Goal: Information Seeking & Learning: Learn about a topic

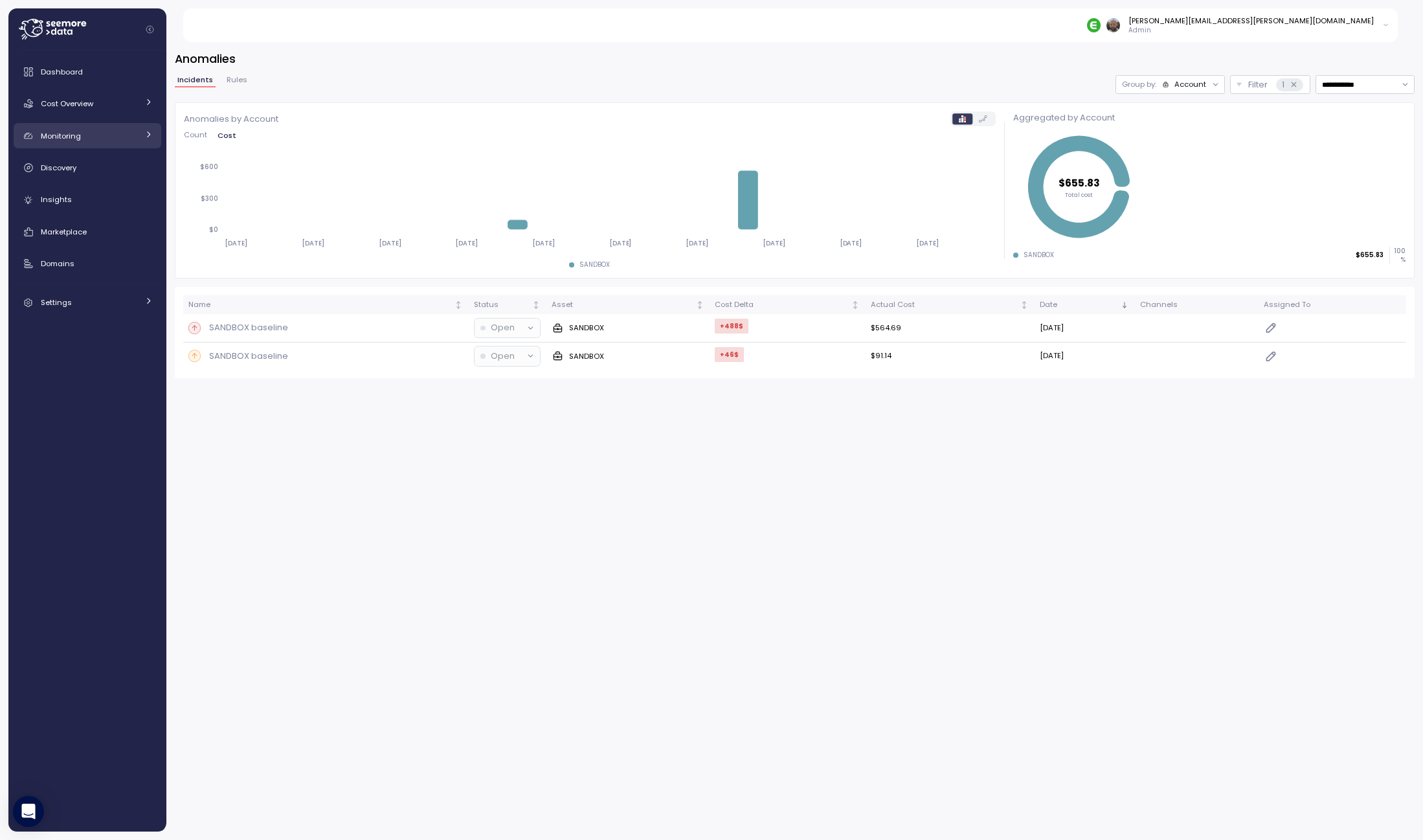
click at [68, 138] on span "Monitoring" at bounding box center [61, 136] width 40 height 10
click at [66, 101] on span "Cost Overview" at bounding box center [67, 103] width 53 height 10
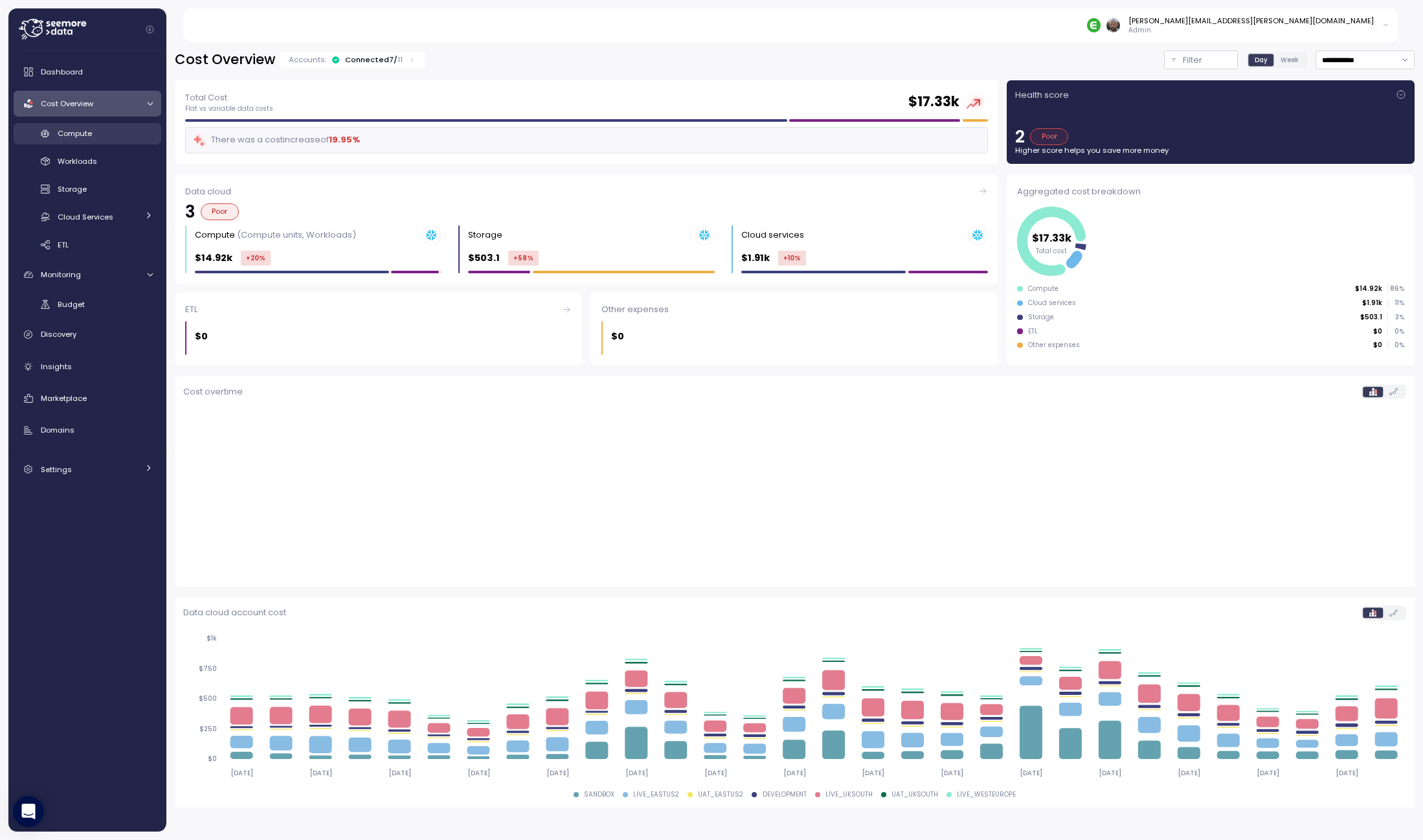
click at [70, 128] on span "Compute" at bounding box center [74, 133] width 35 height 10
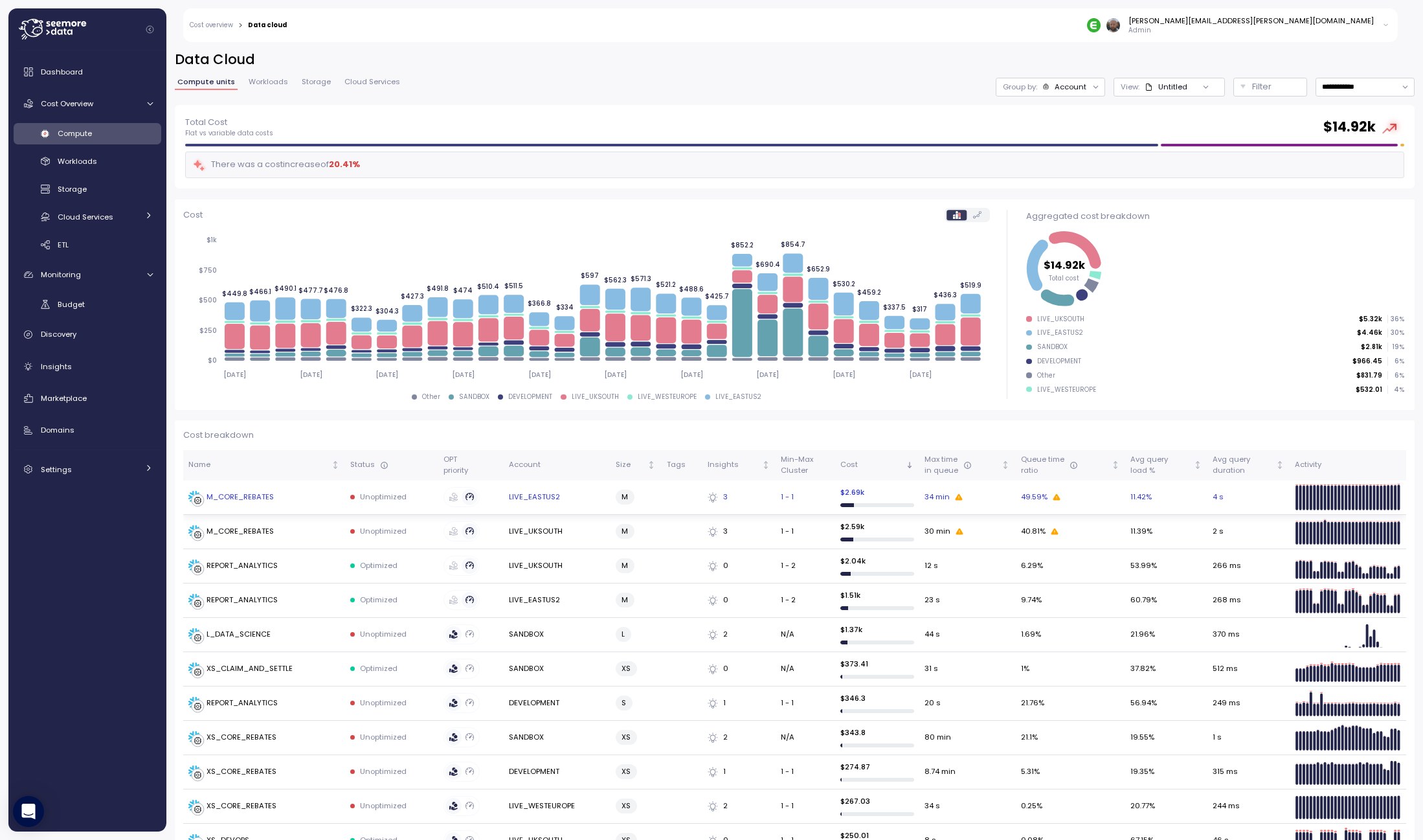
click at [258, 497] on div "M_CORE_REBATES" at bounding box center [240, 497] width 68 height 12
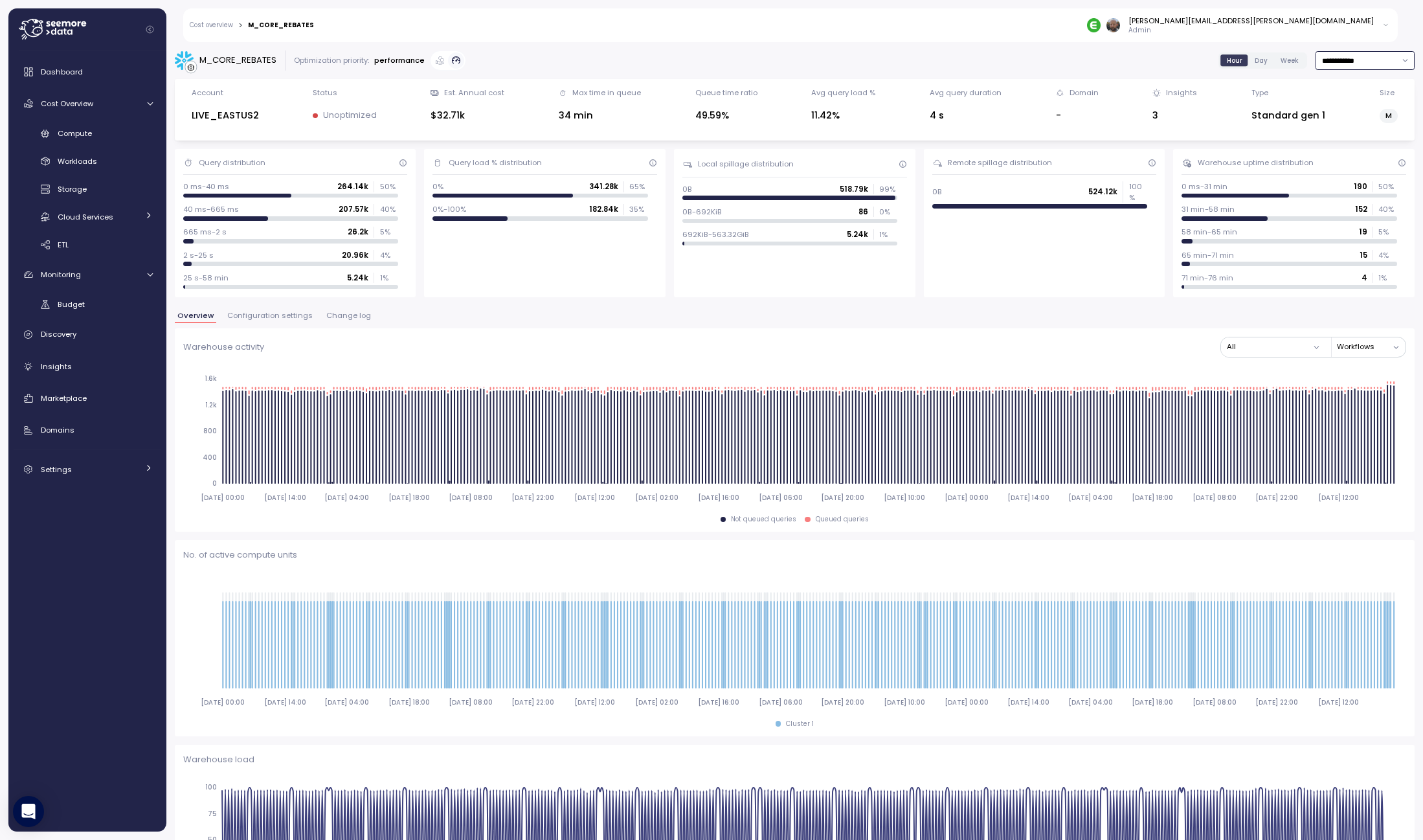
click at [1362, 61] on input "**********" at bounding box center [1365, 61] width 99 height 19
type input "**********"
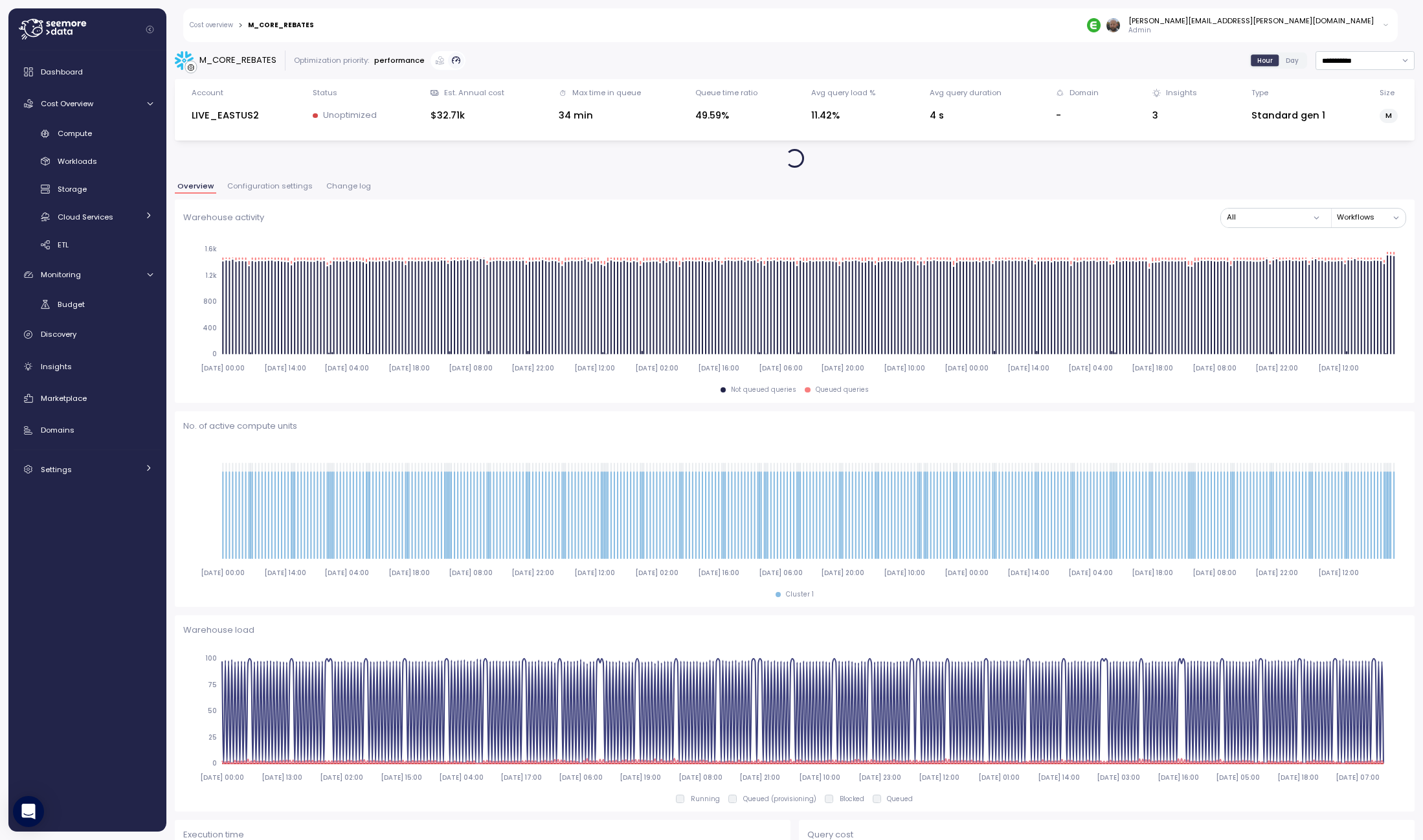
click at [1317, 154] on div at bounding box center [794, 158] width 1240 height 19
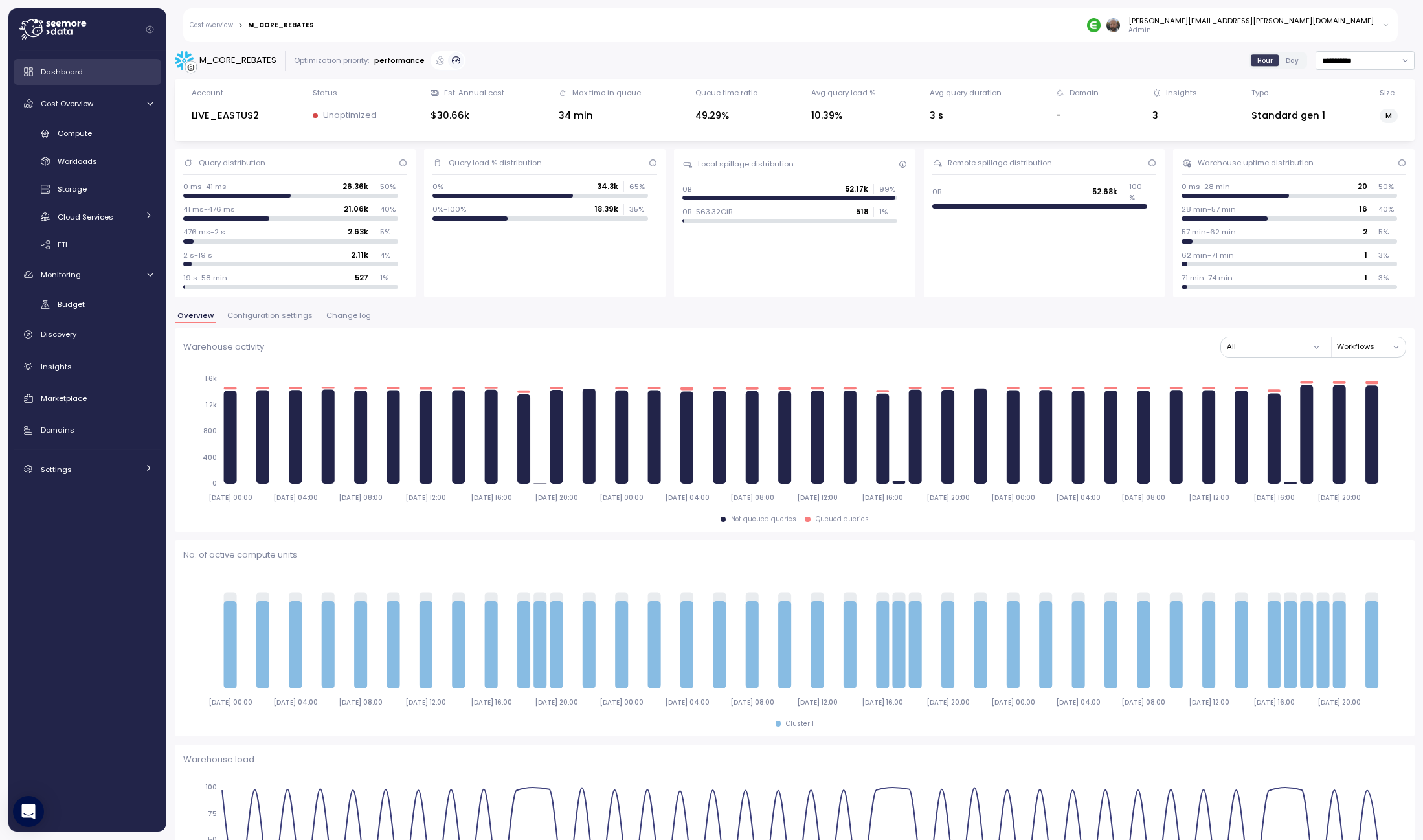
click at [63, 71] on span "Dashboard" at bounding box center [62, 71] width 42 height 10
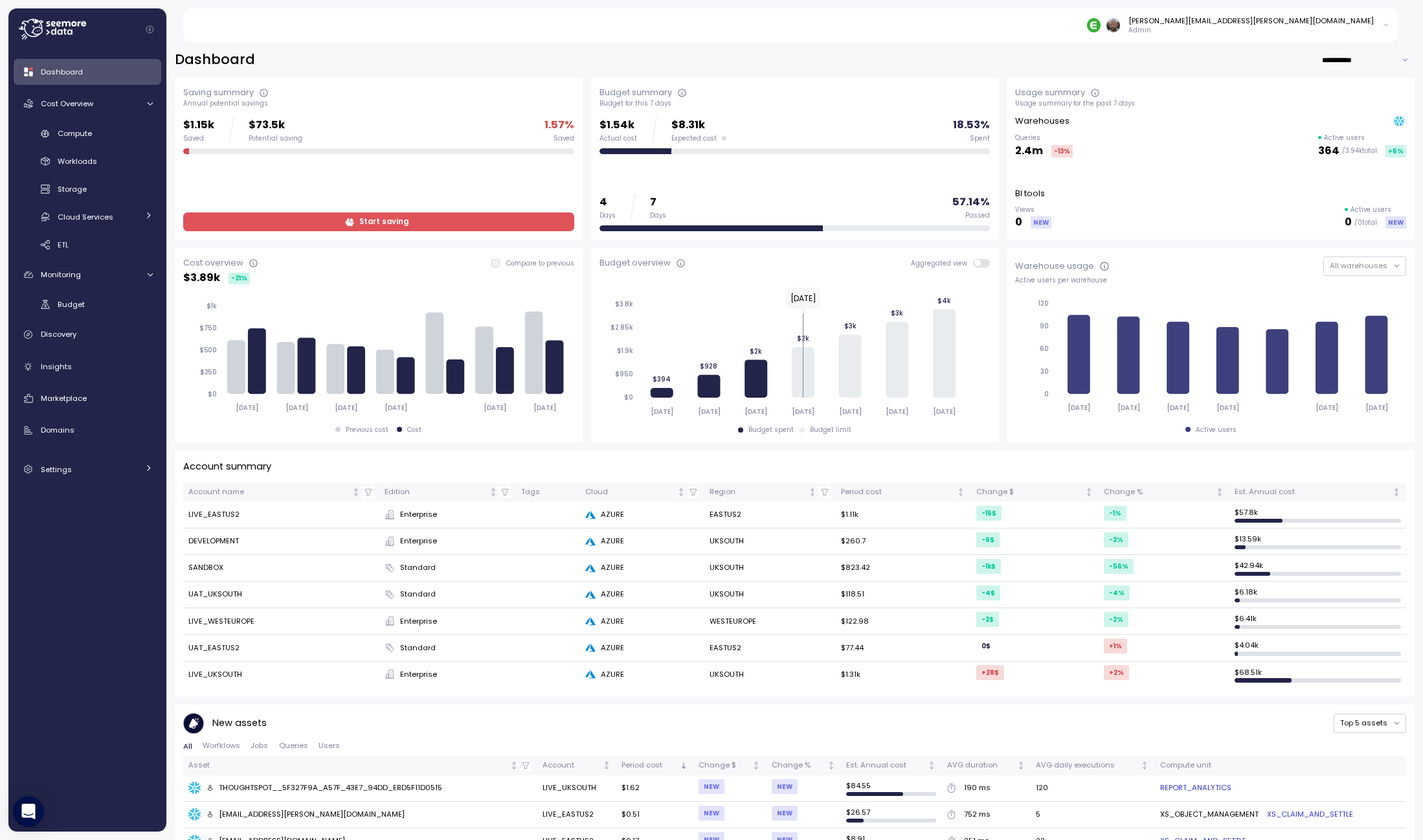
click at [981, 264] on span at bounding box center [986, 263] width 10 height 8
click at [61, 105] on span "Cost Overview" at bounding box center [67, 103] width 53 height 10
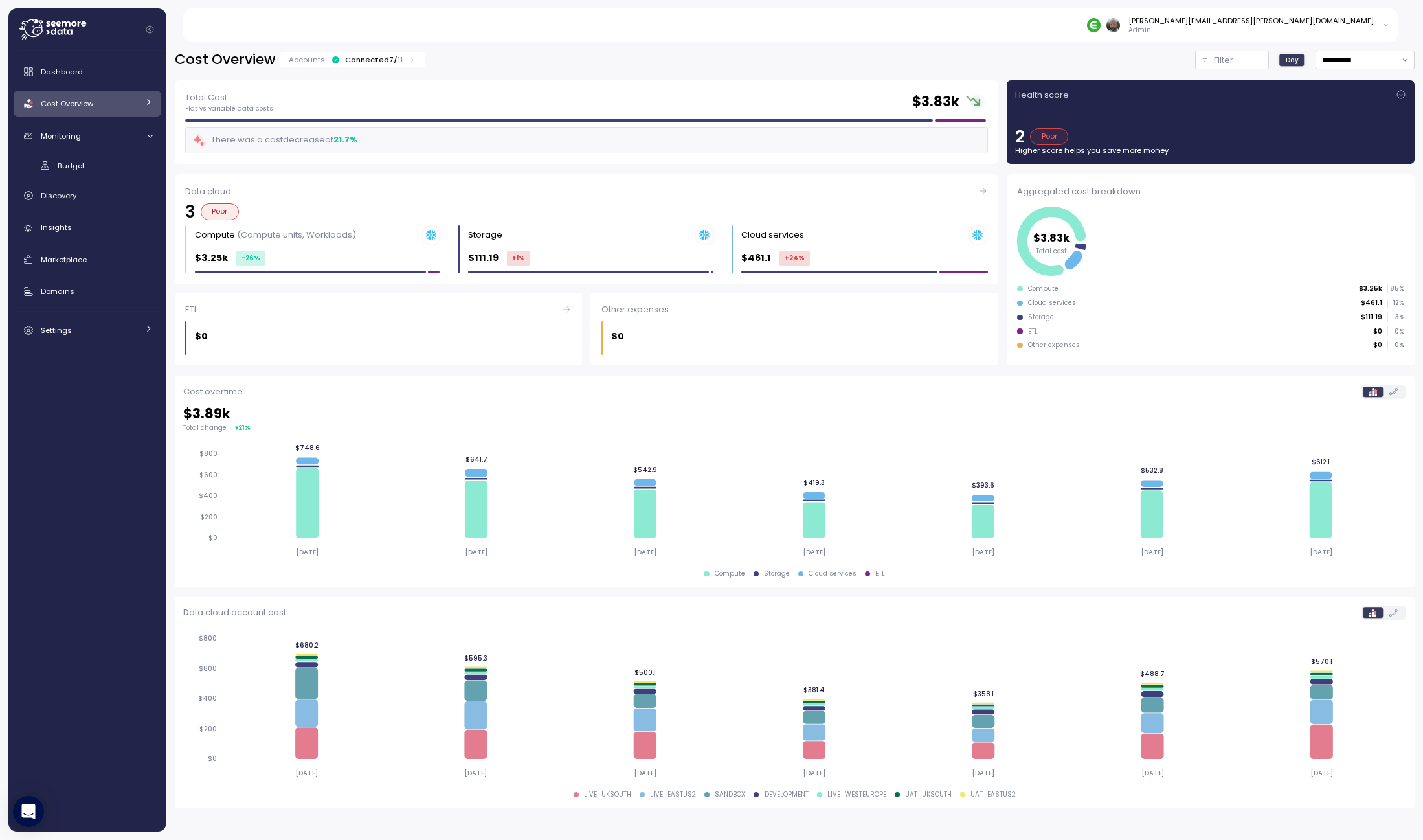
click at [375, 58] on div "Connected 7 / 11" at bounding box center [374, 60] width 58 height 10
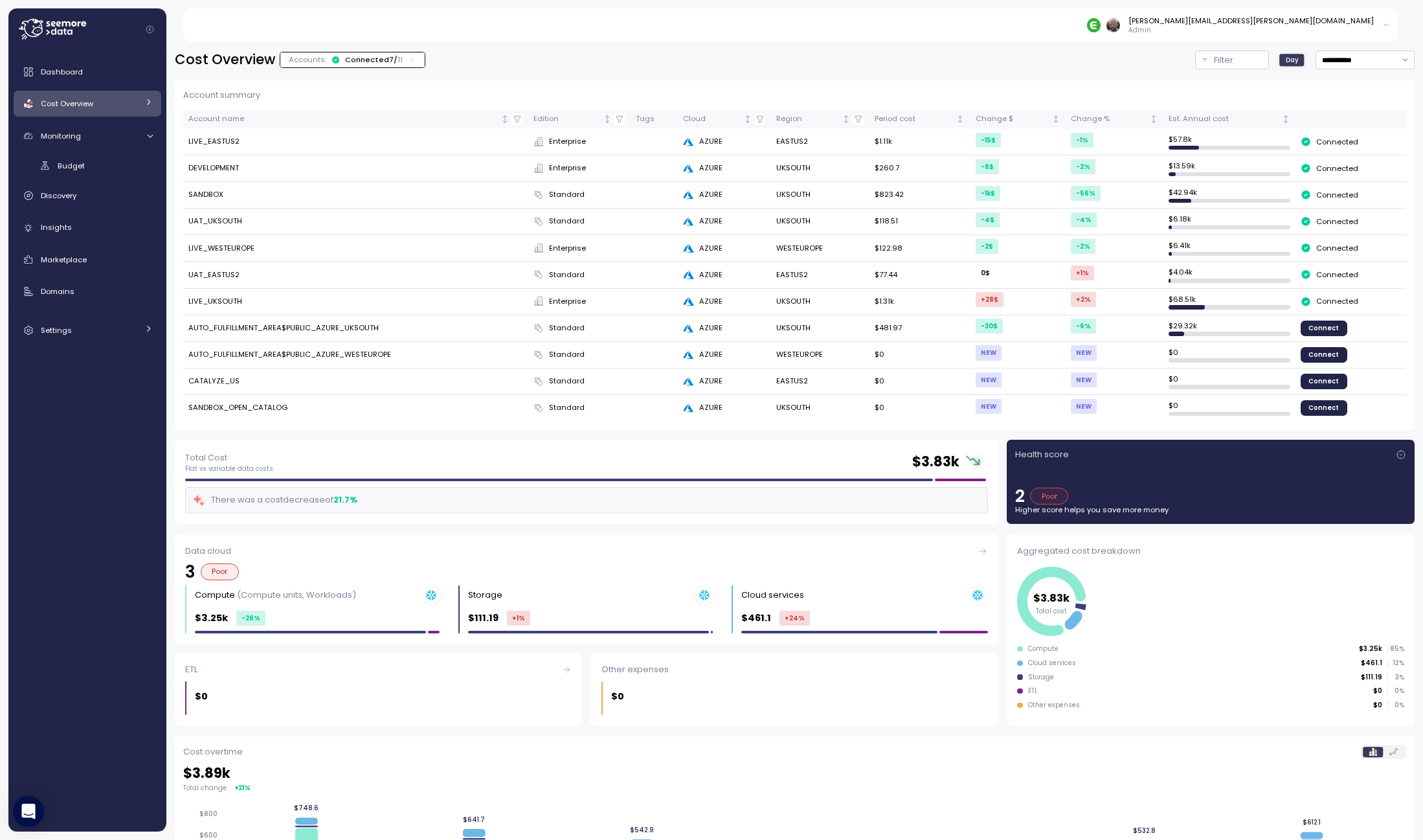
click at [375, 58] on div "Connected 7 / 11" at bounding box center [374, 60] width 58 height 10
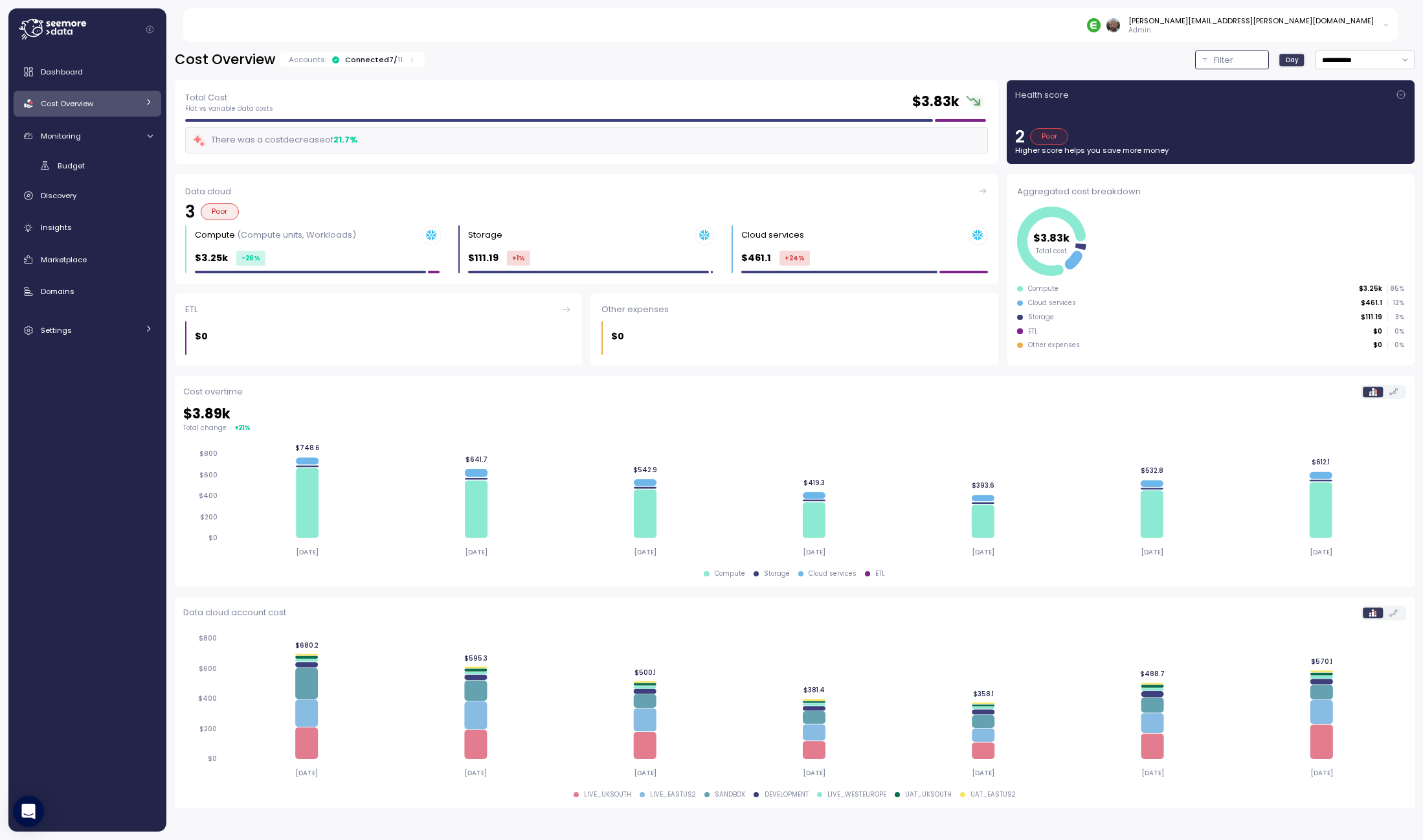
click at [1202, 59] on button "Filter" at bounding box center [1232, 60] width 73 height 19
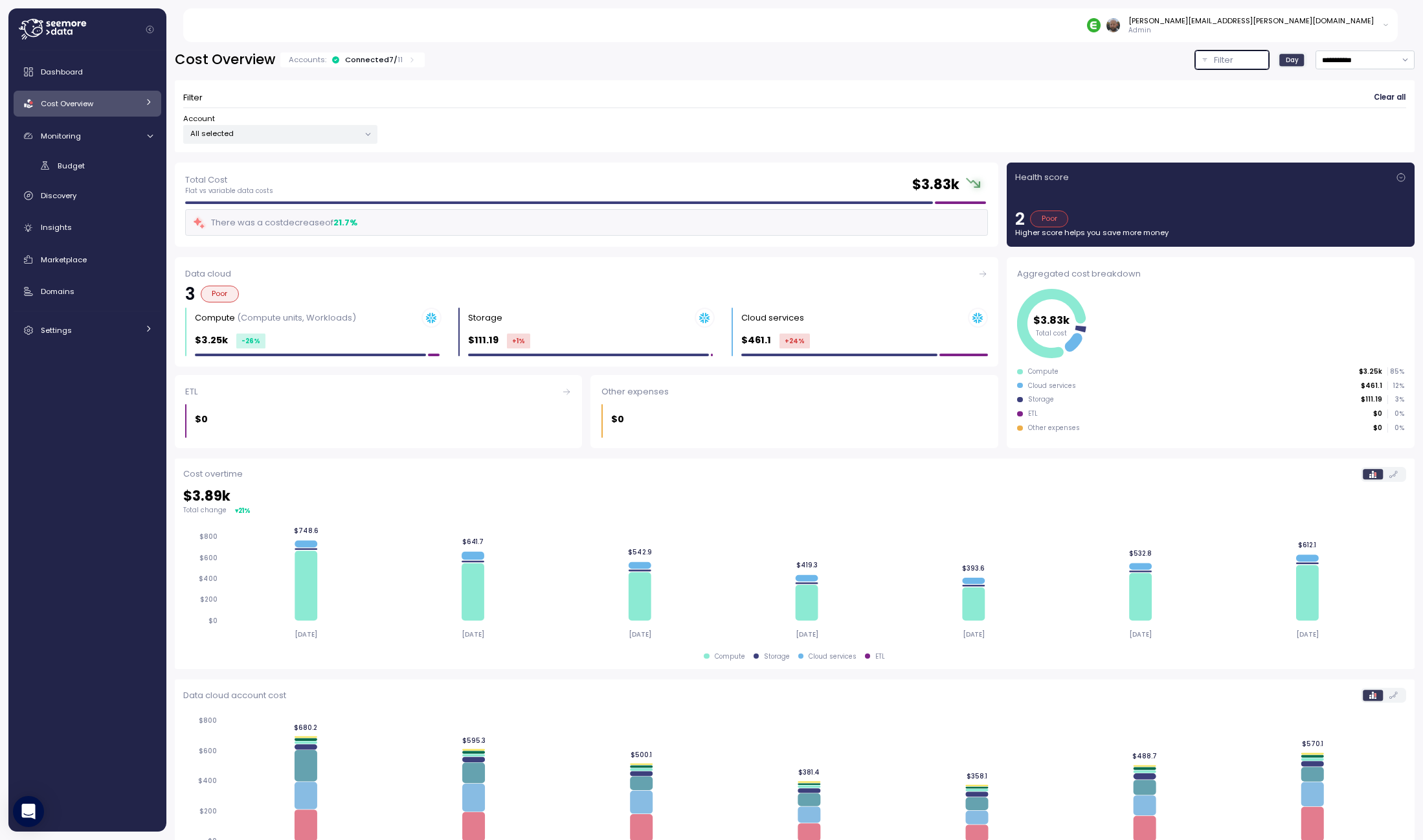
click at [259, 136] on p "All selected" at bounding box center [275, 133] width 169 height 10
click at [326, 227] on span "only" at bounding box center [325, 226] width 15 height 14
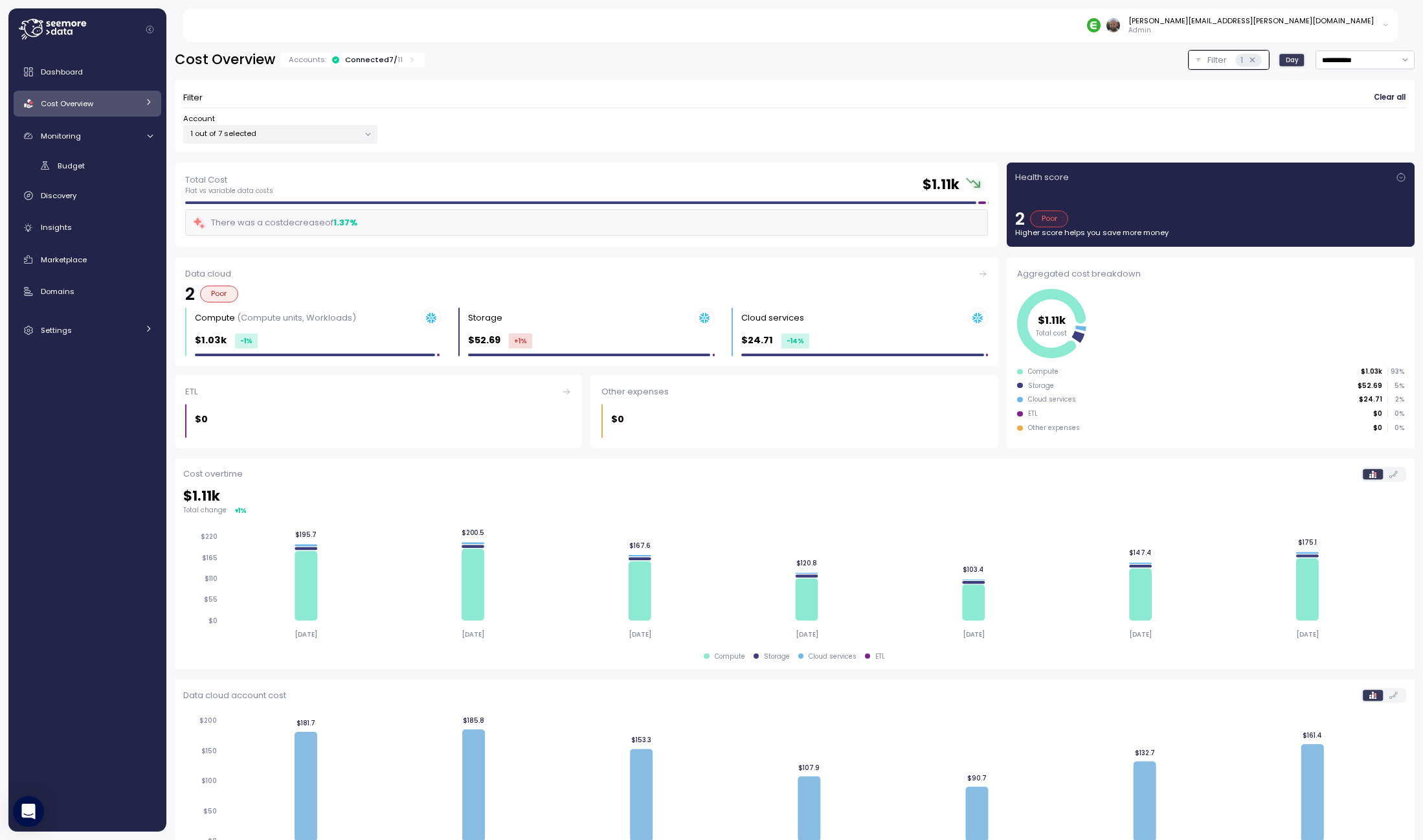
click at [514, 108] on form "Filter Clear all Account 1 out of 7 selected" at bounding box center [795, 115] width 1223 height 55
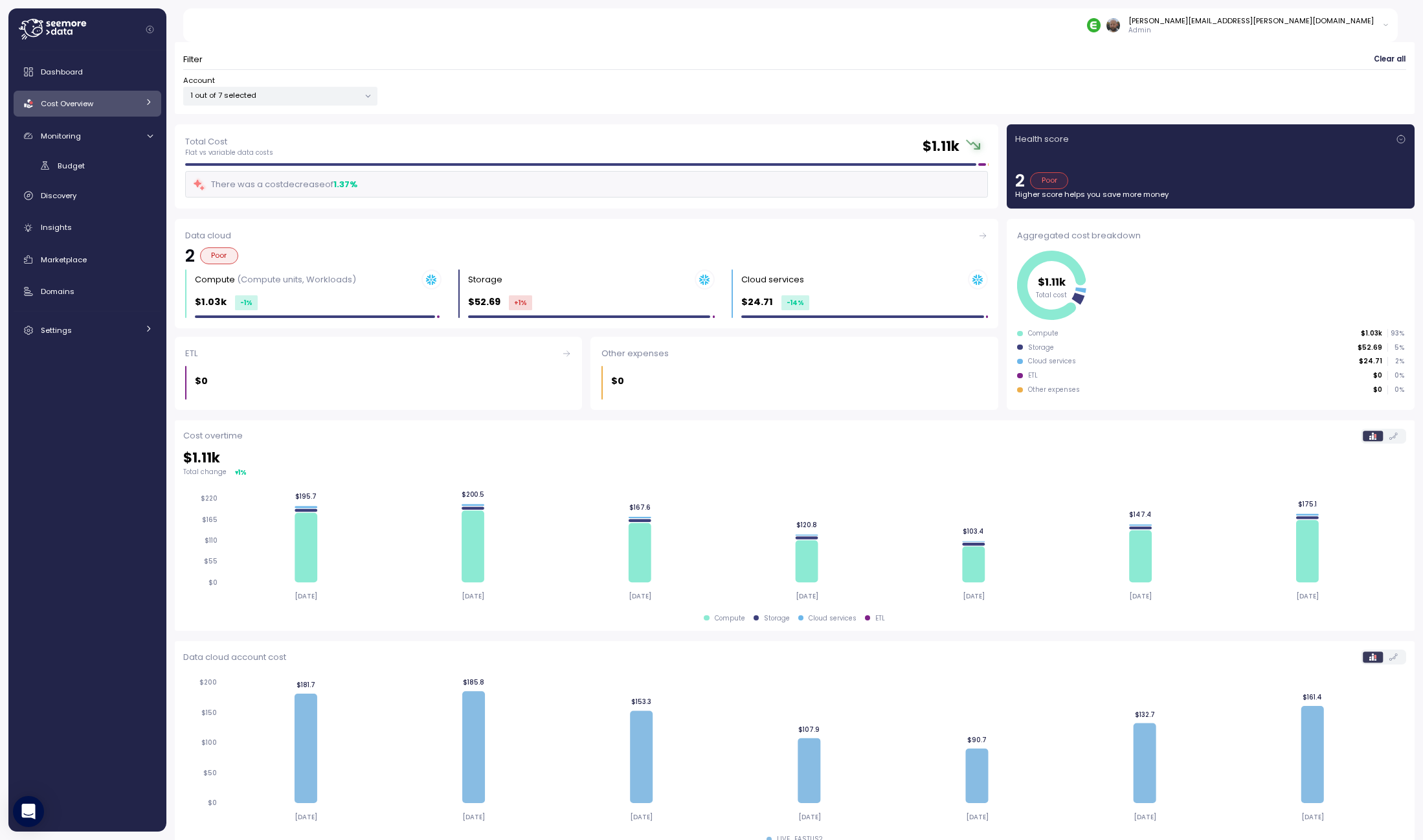
scroll to position [59, 0]
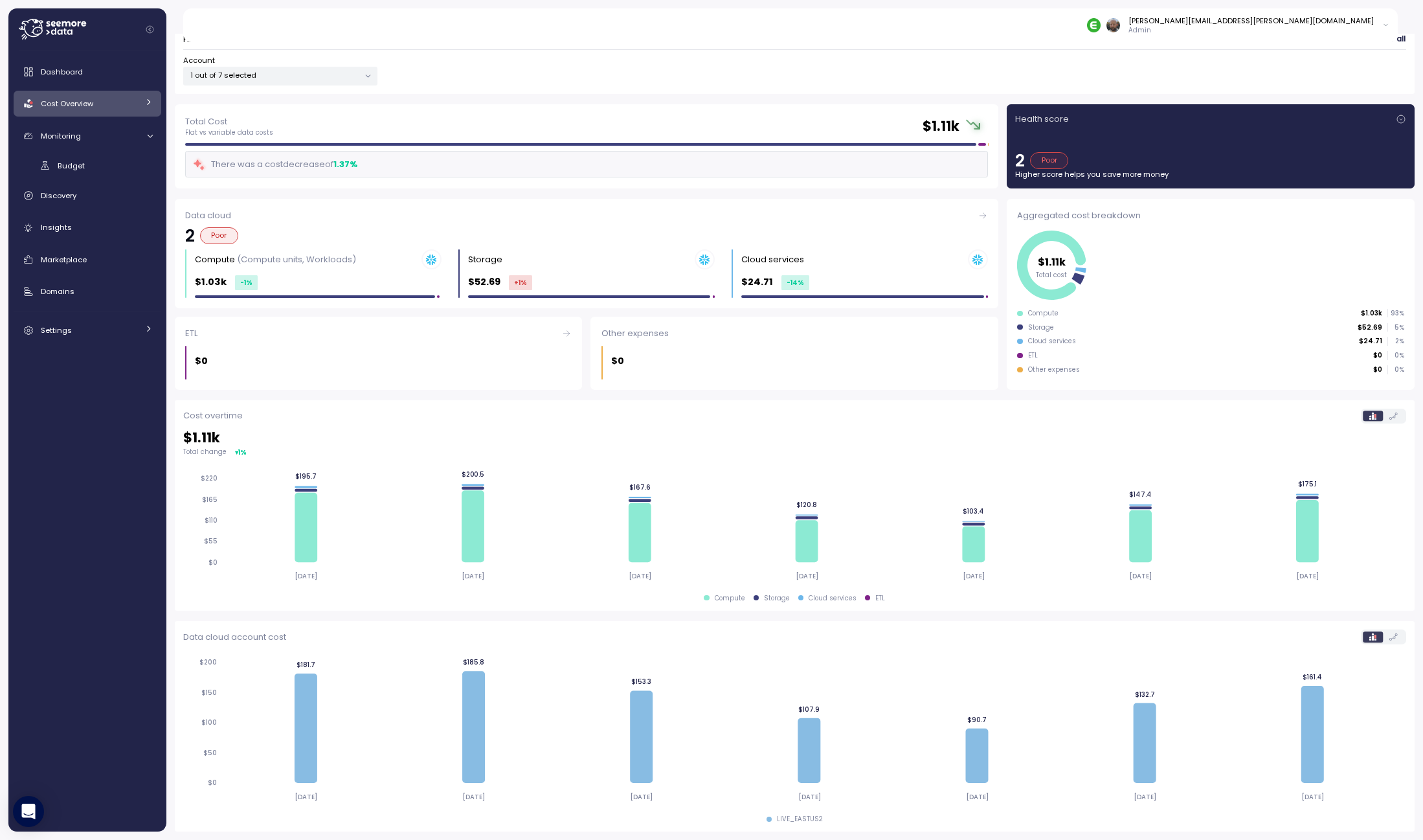
click at [1389, 418] on icon at bounding box center [1393, 415] width 8 height 7
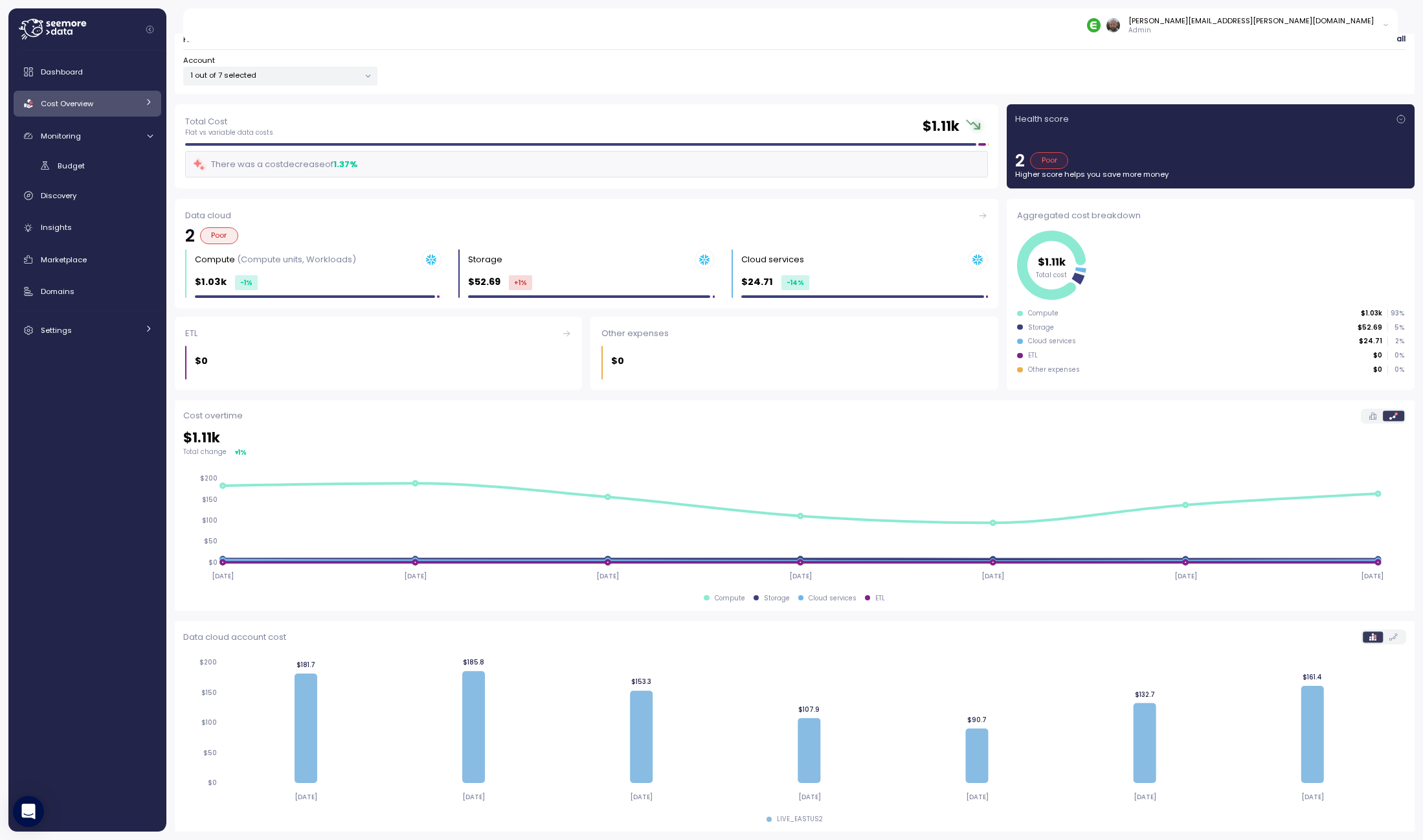
scroll to position [0, 0]
